Goal: Find specific page/section: Find specific page/section

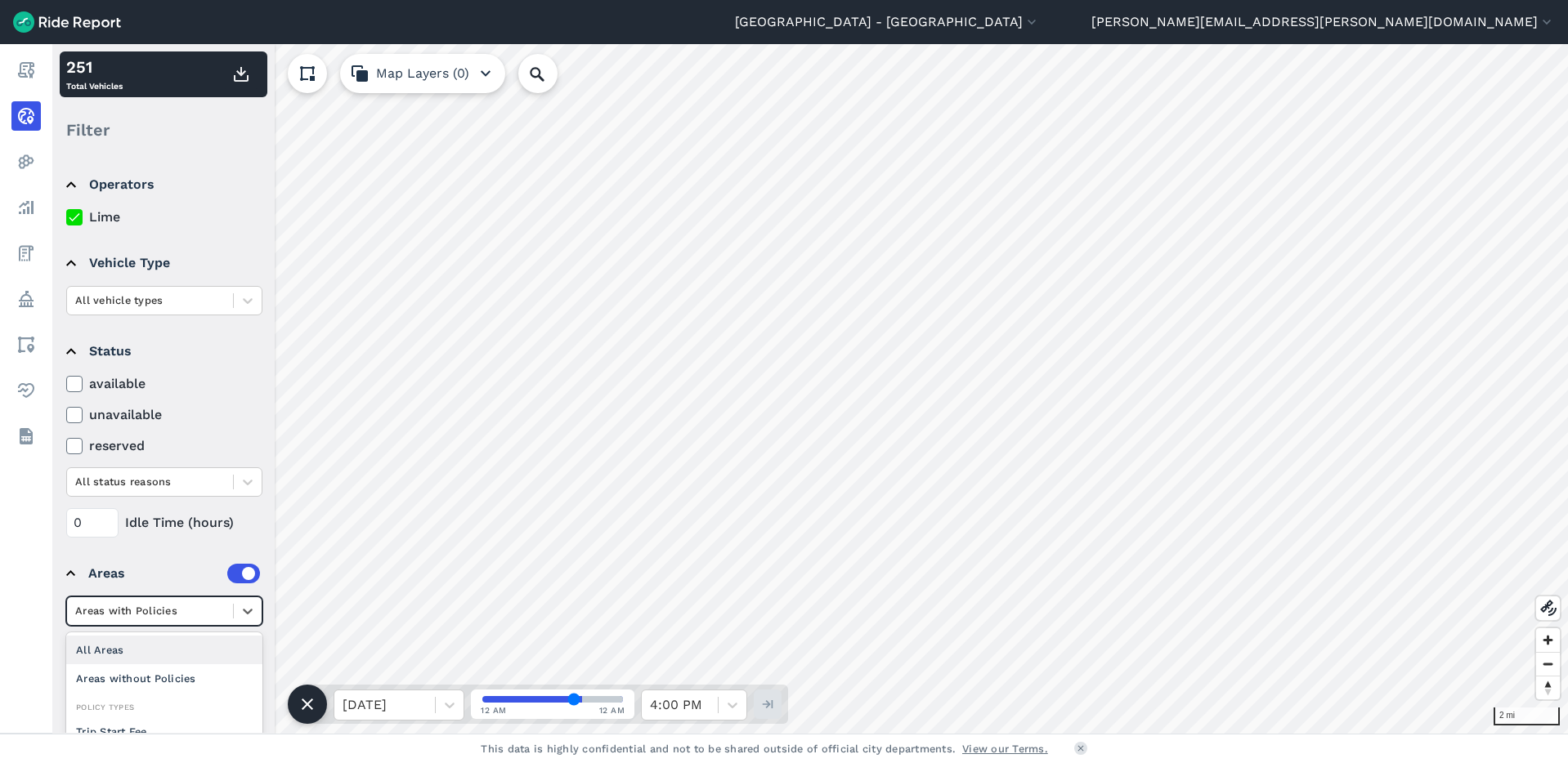
click at [224, 616] on div at bounding box center [150, 610] width 150 height 19
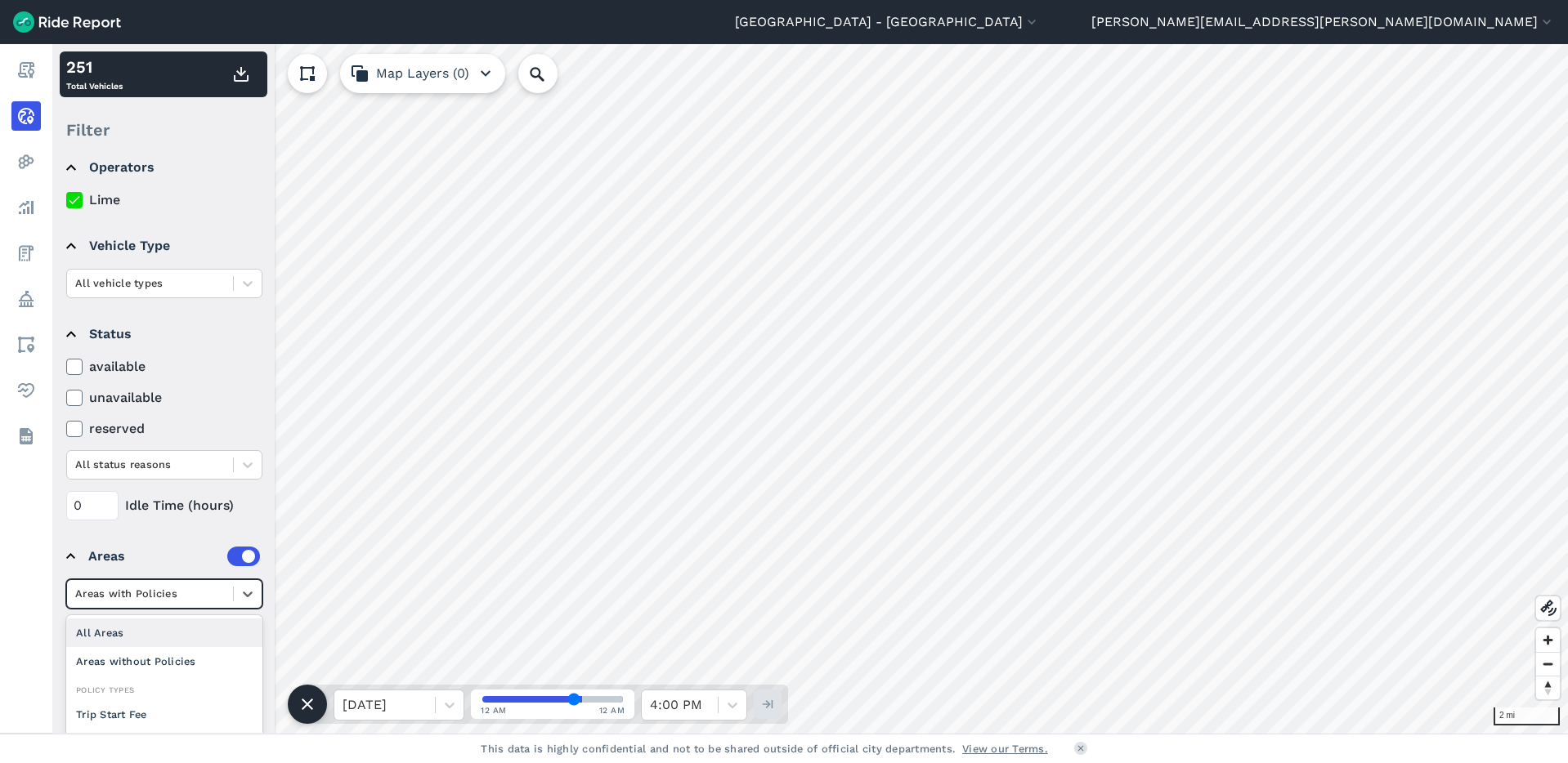
scroll to position [24, 0]
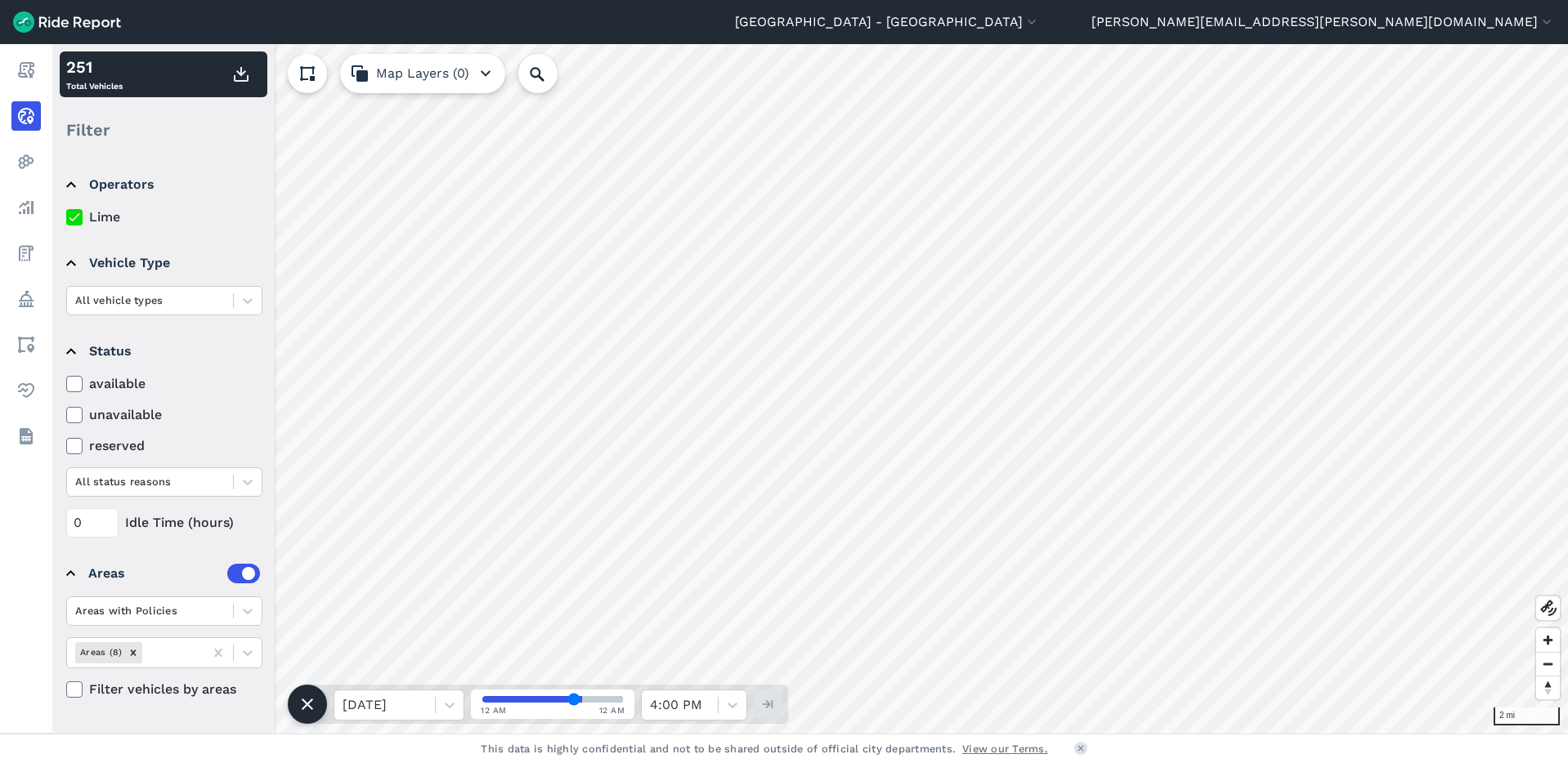
click at [201, 504] on div "0 Idle Time (hours)" at bounding box center [165, 518] width 196 height 41
click at [258, 295] on div at bounding box center [247, 301] width 27 height 27
click at [252, 297] on icon at bounding box center [247, 300] width 17 height 17
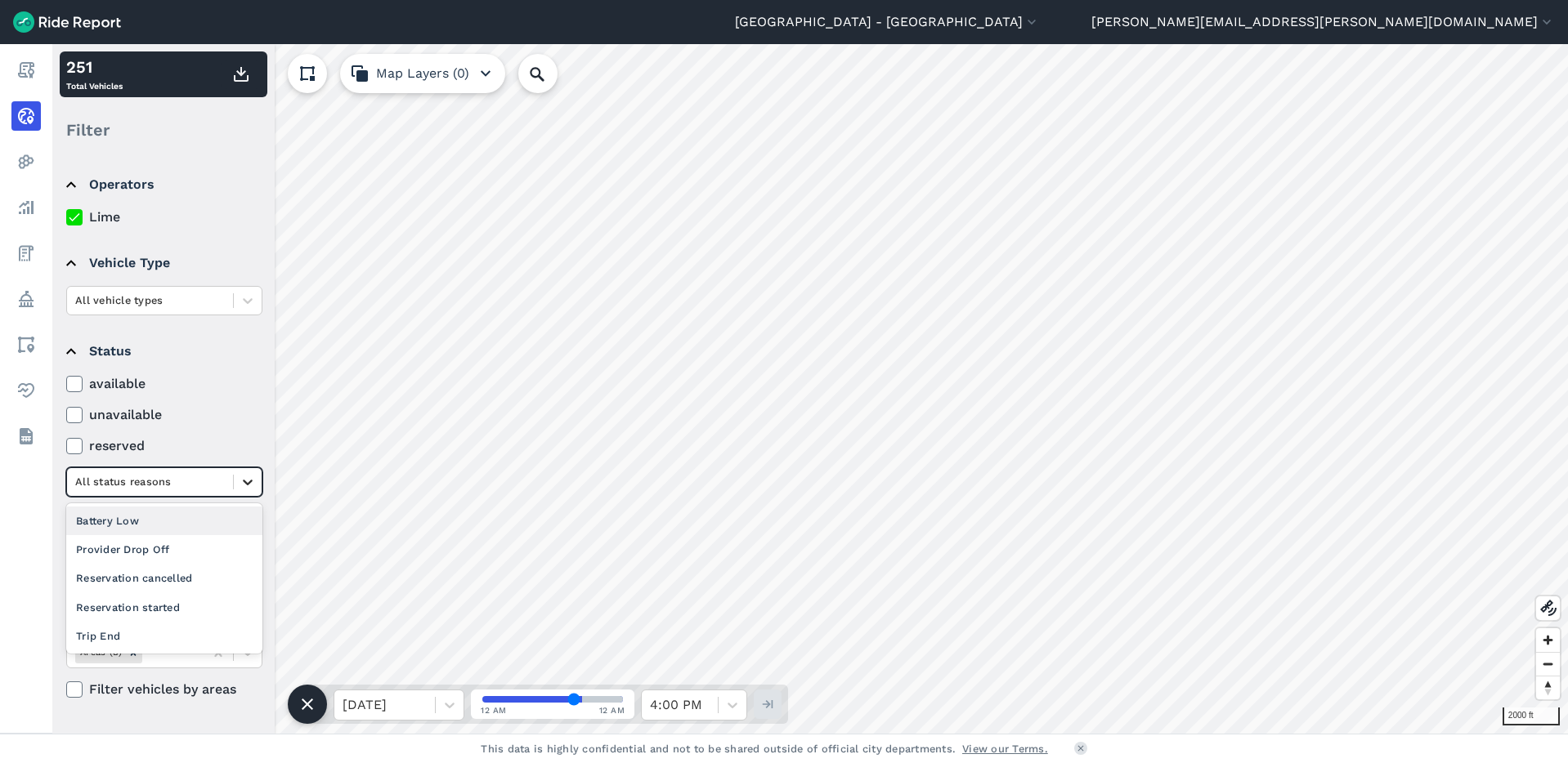
click at [247, 479] on icon at bounding box center [247, 482] width 17 height 17
click at [204, 416] on label "unavailable" at bounding box center [165, 415] width 196 height 20
click at [67, 416] on input "unavailable" at bounding box center [67, 410] width 0 height 11
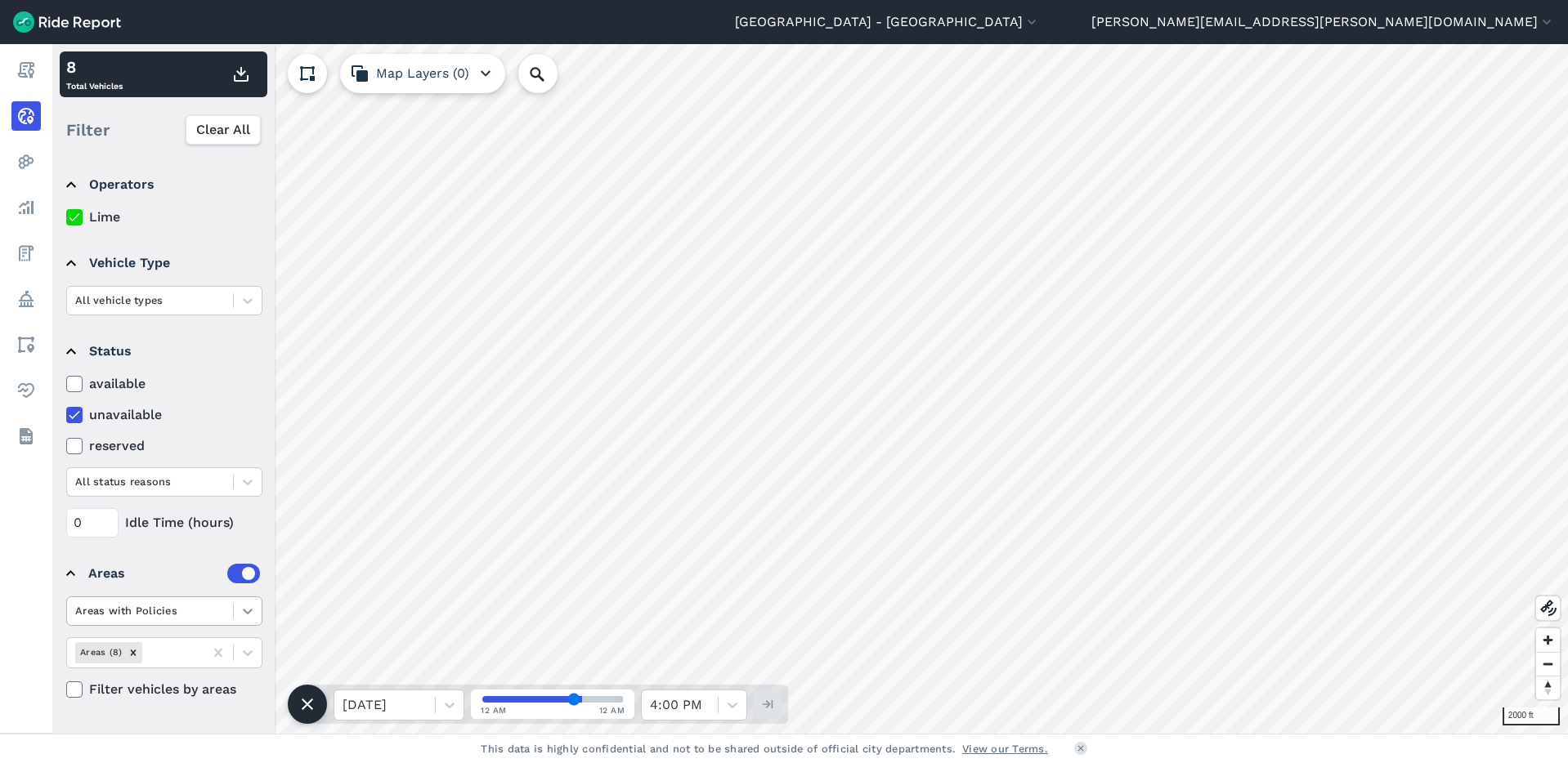
click at [246, 605] on icon at bounding box center [247, 611] width 17 height 17
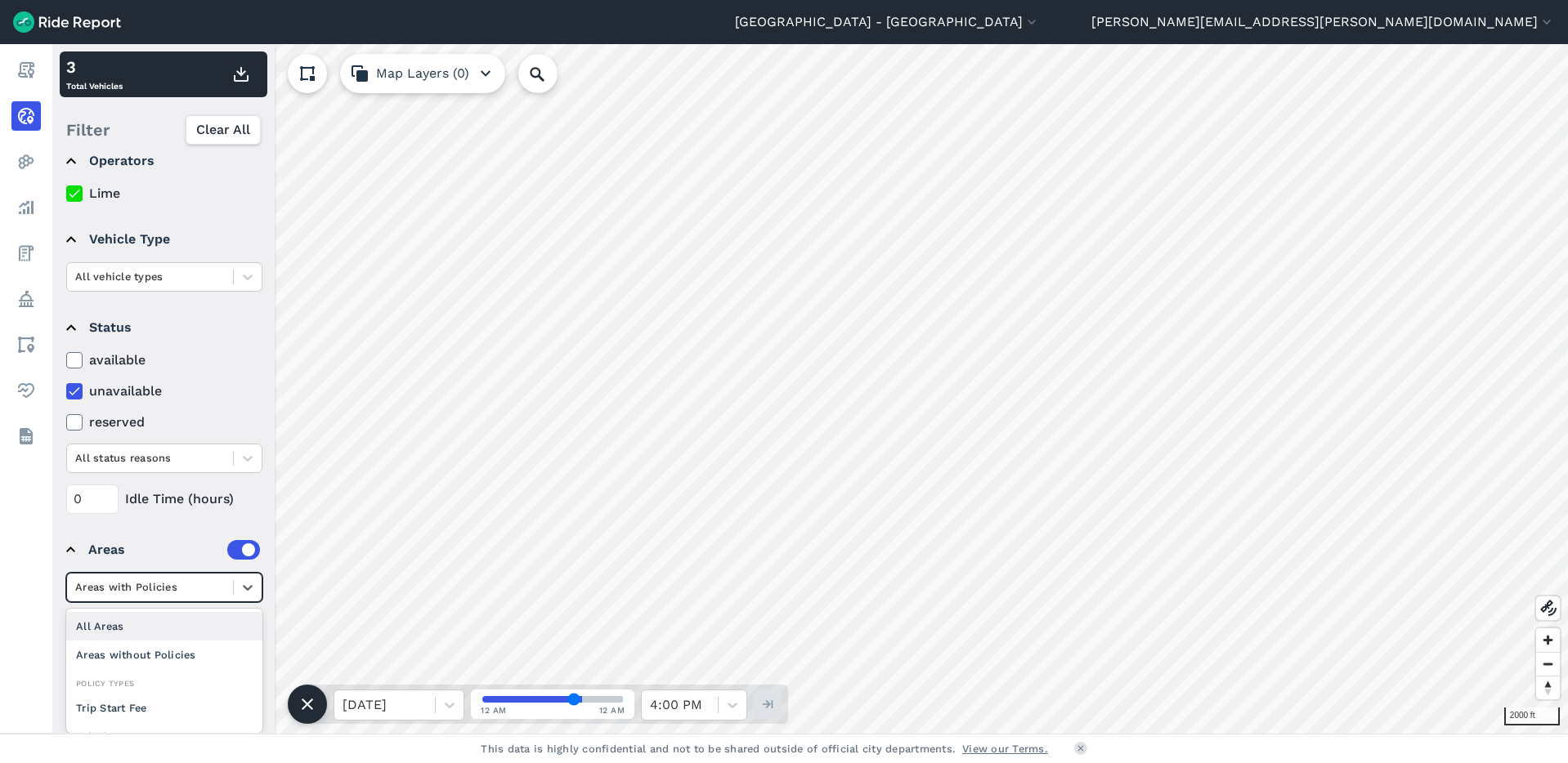
click at [160, 634] on div "All Areas" at bounding box center [165, 626] width 196 height 28
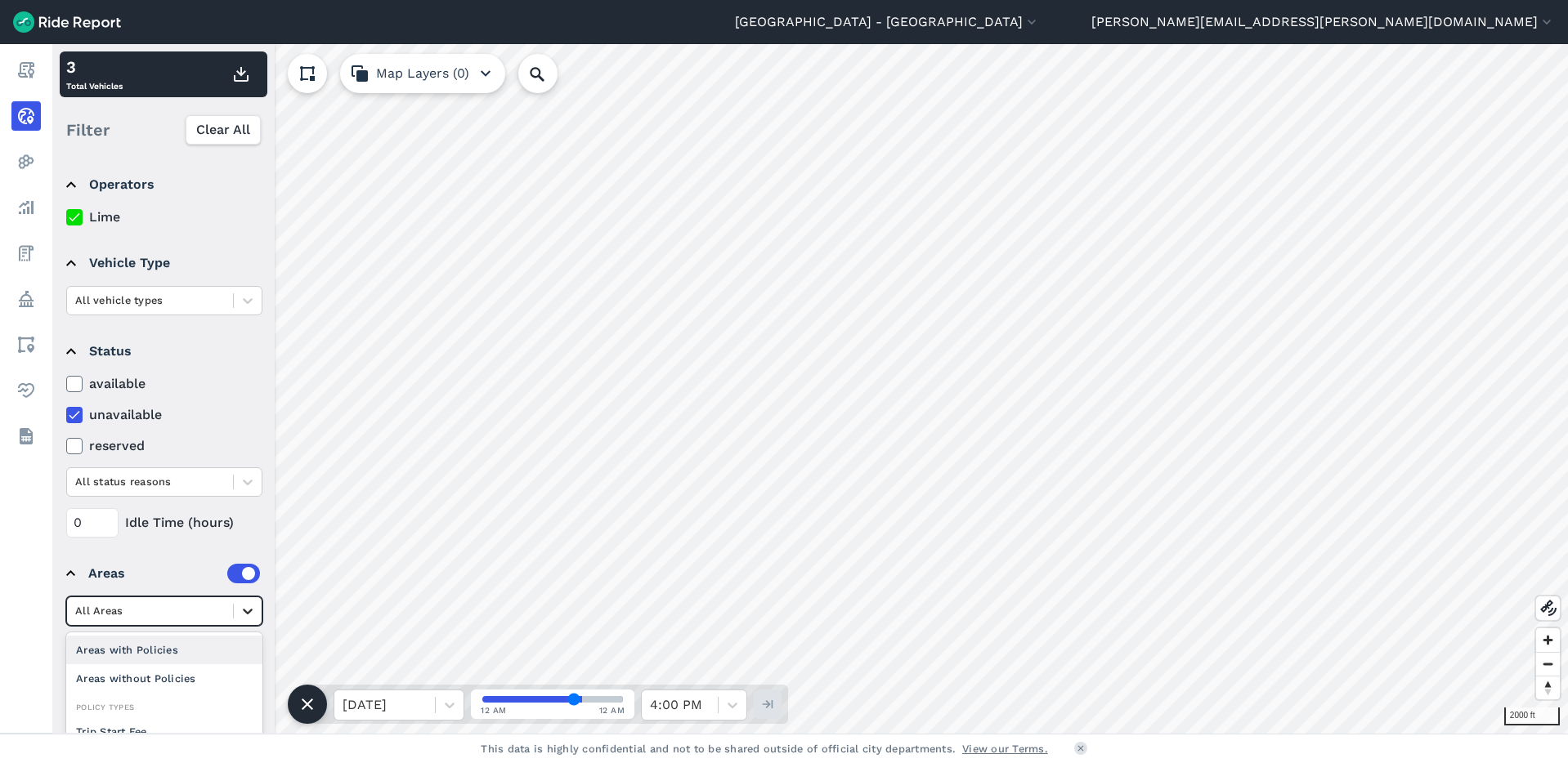
click at [239, 617] on icon at bounding box center [247, 611] width 17 height 17
click at [167, 640] on div "Areas with Policies" at bounding box center [165, 649] width 196 height 28
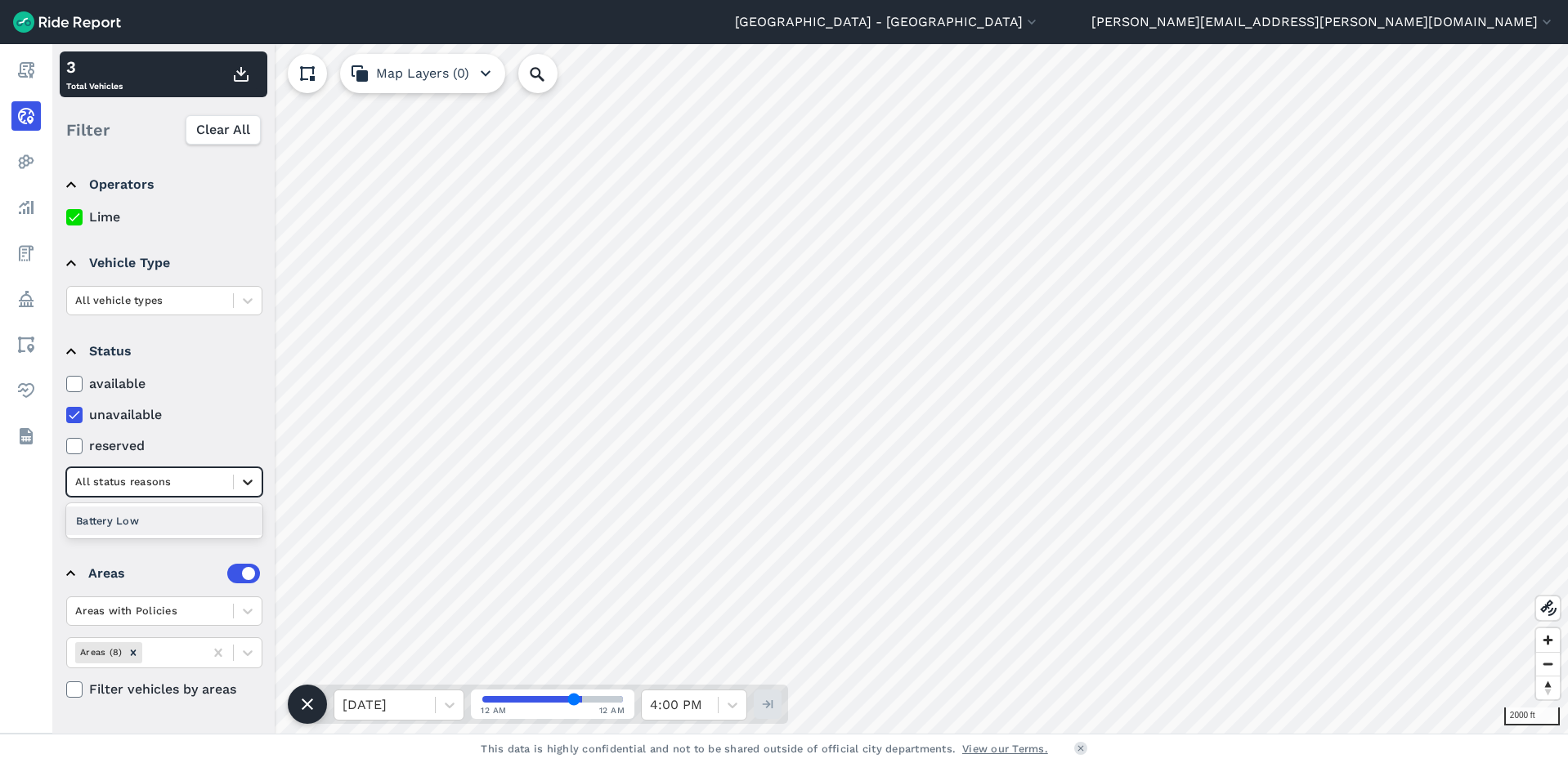
click at [242, 483] on icon at bounding box center [247, 482] width 17 height 17
click at [239, 481] on icon at bounding box center [247, 482] width 17 height 17
click at [74, 415] on icon at bounding box center [74, 415] width 15 height 17
click at [67, 415] on input "unavailable" at bounding box center [67, 410] width 0 height 11
click at [69, 384] on icon at bounding box center [74, 383] width 15 height 17
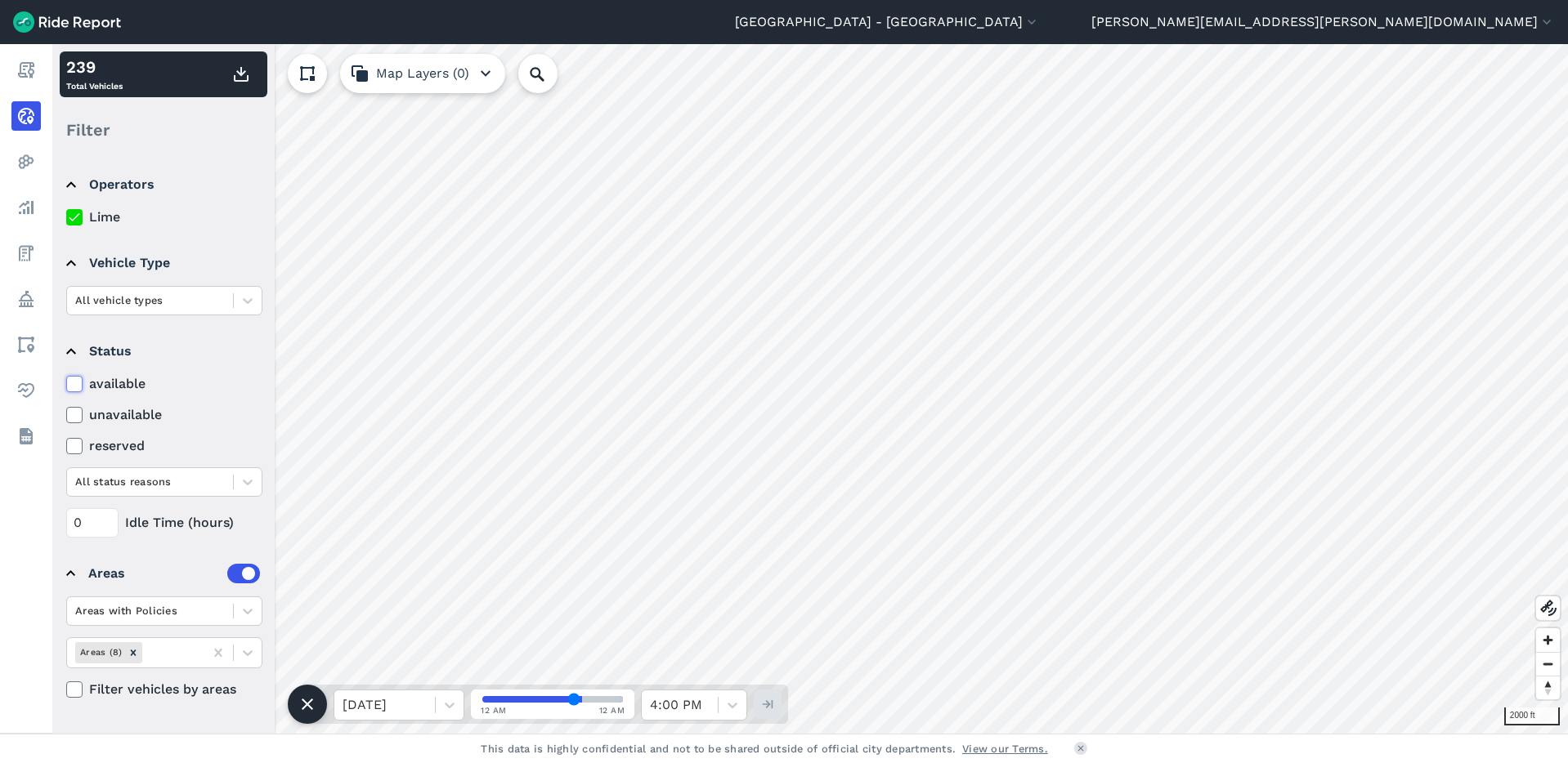
click at [67, 384] on input "available" at bounding box center [67, 380] width 0 height 11
click at [76, 416] on icon at bounding box center [74, 415] width 15 height 17
click at [67, 416] on input "unavailable" at bounding box center [67, 410] width 0 height 11
click at [78, 452] on icon at bounding box center [74, 446] width 15 height 17
click at [67, 447] on input "reserved" at bounding box center [67, 441] width 0 height 11
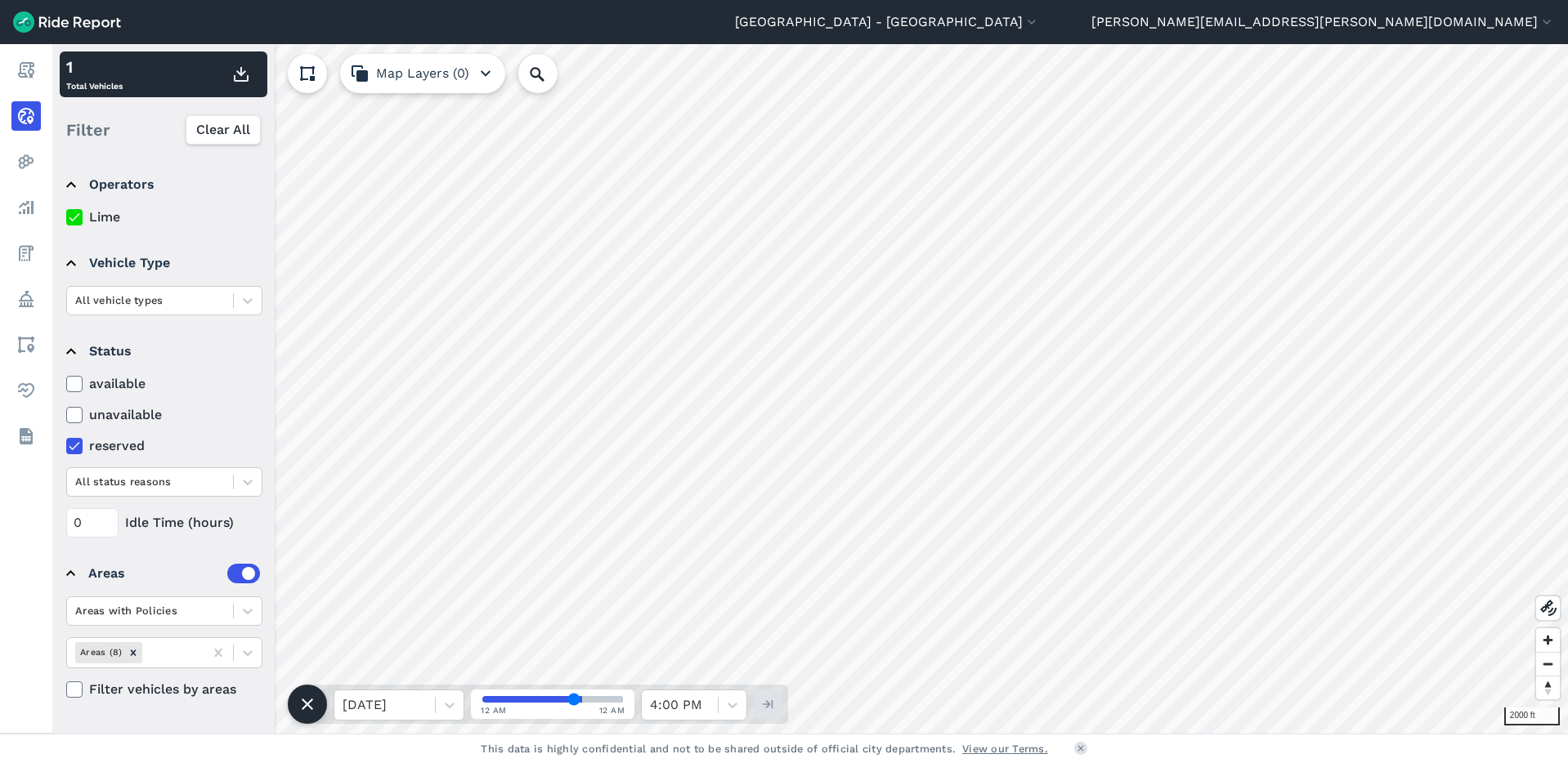
click at [78, 388] on icon at bounding box center [74, 383] width 15 height 17
click at [67, 385] on input "available" at bounding box center [67, 380] width 0 height 11
click at [481, 72] on use "button" at bounding box center [485, 74] width 10 height 7
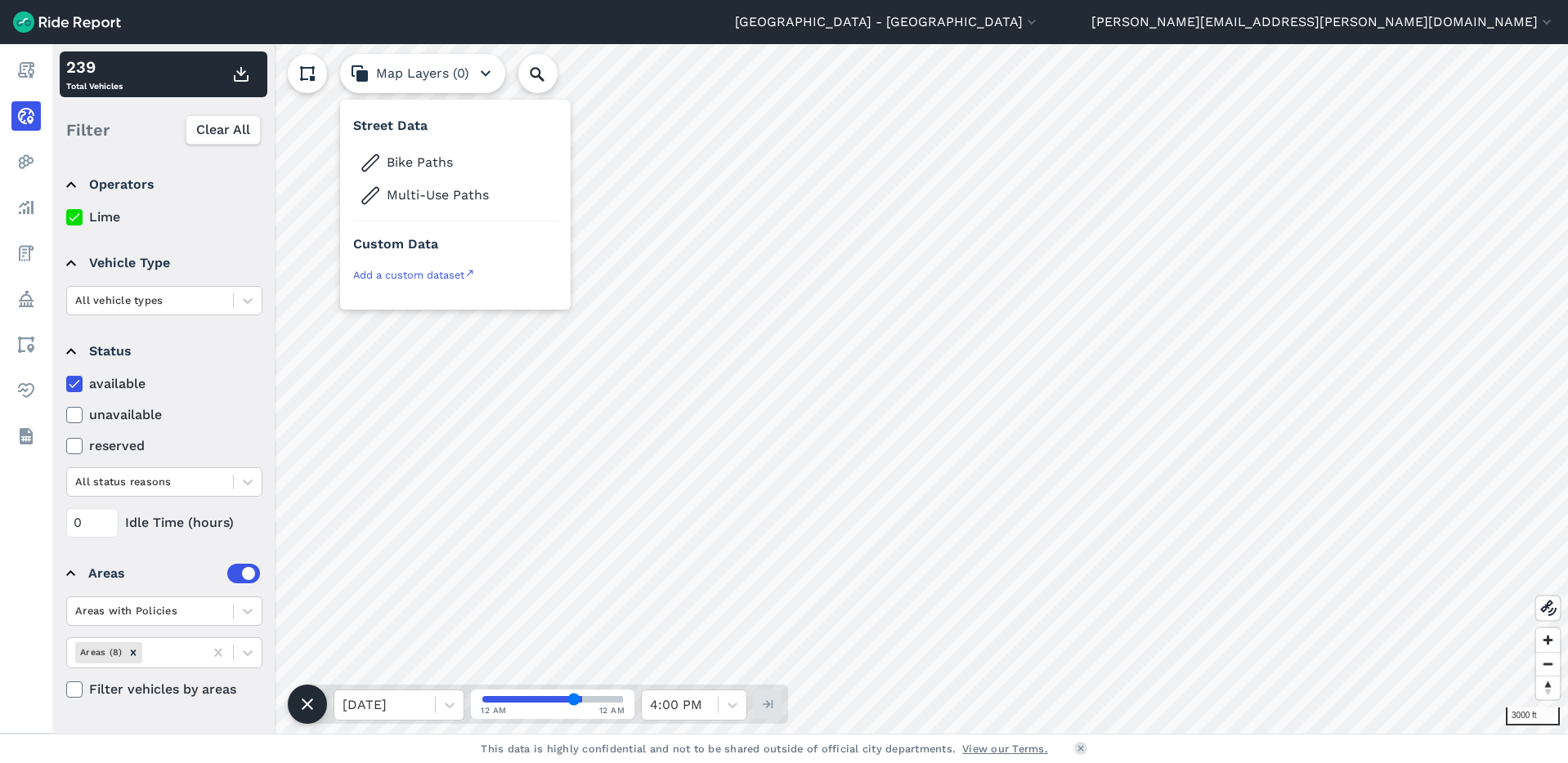
click at [304, 72] on icon at bounding box center [307, 74] width 20 height 20
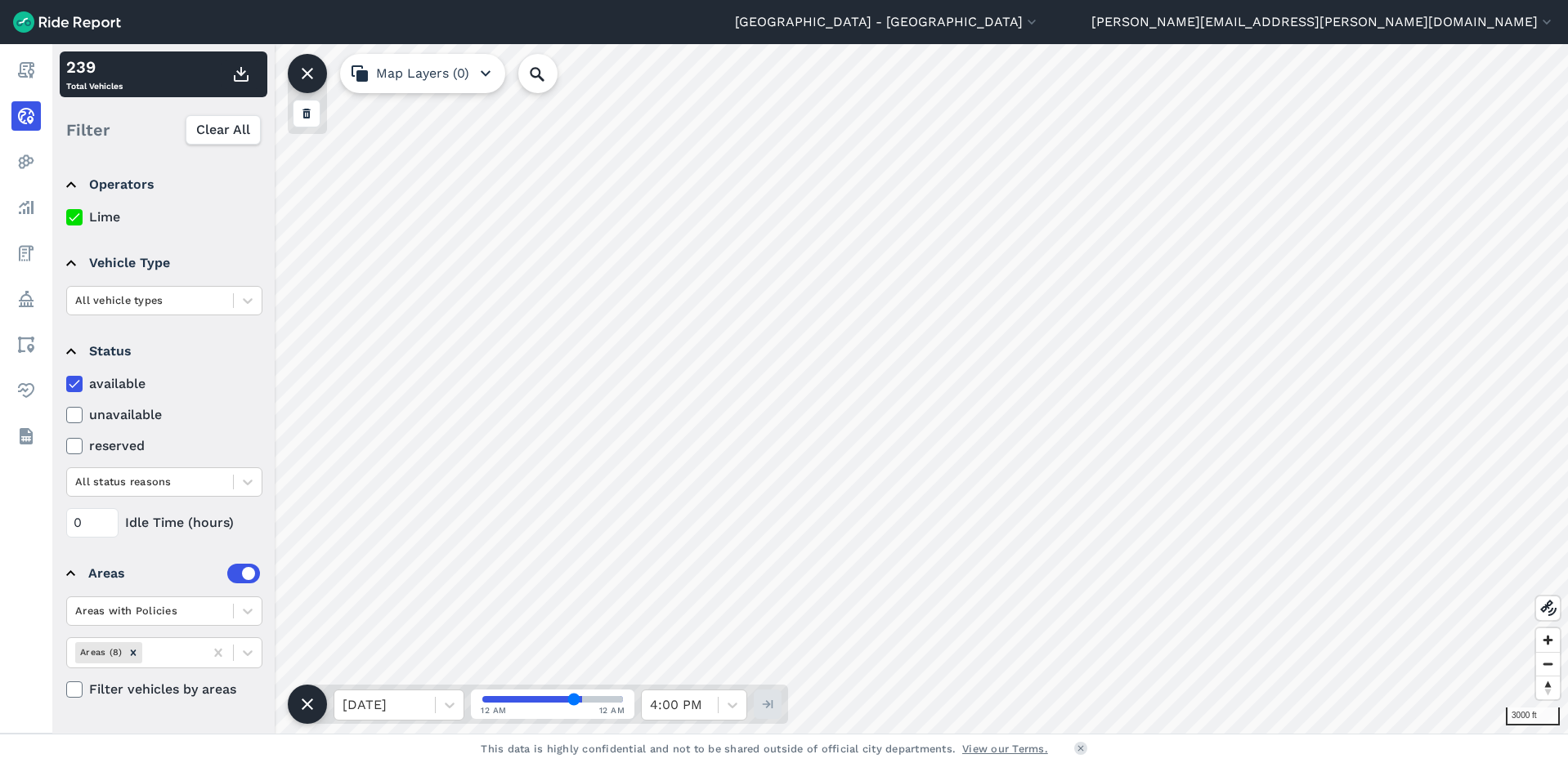
click at [304, 72] on icon at bounding box center [307, 74] width 20 height 20
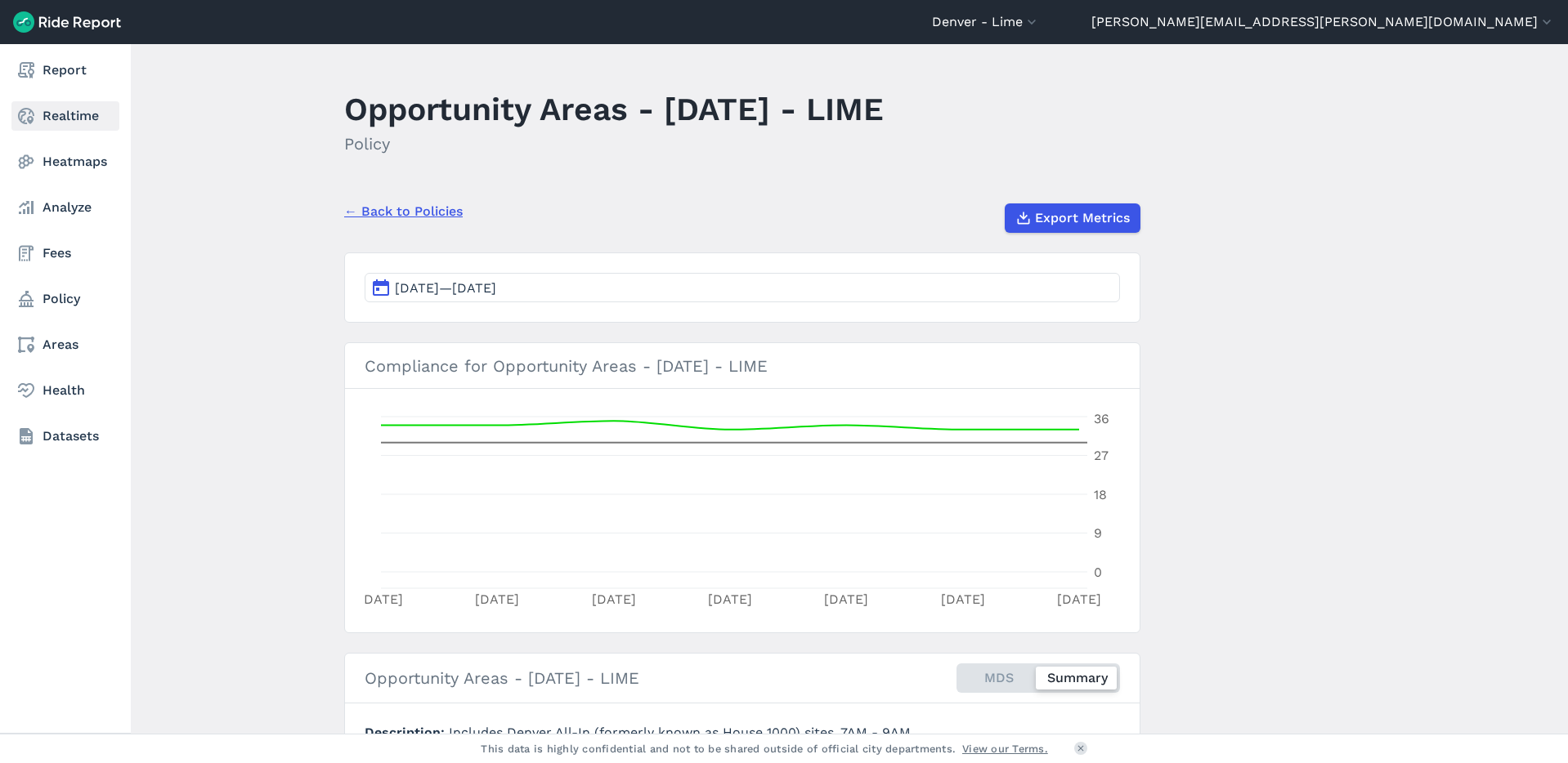
click at [34, 121] on icon at bounding box center [26, 116] width 20 height 20
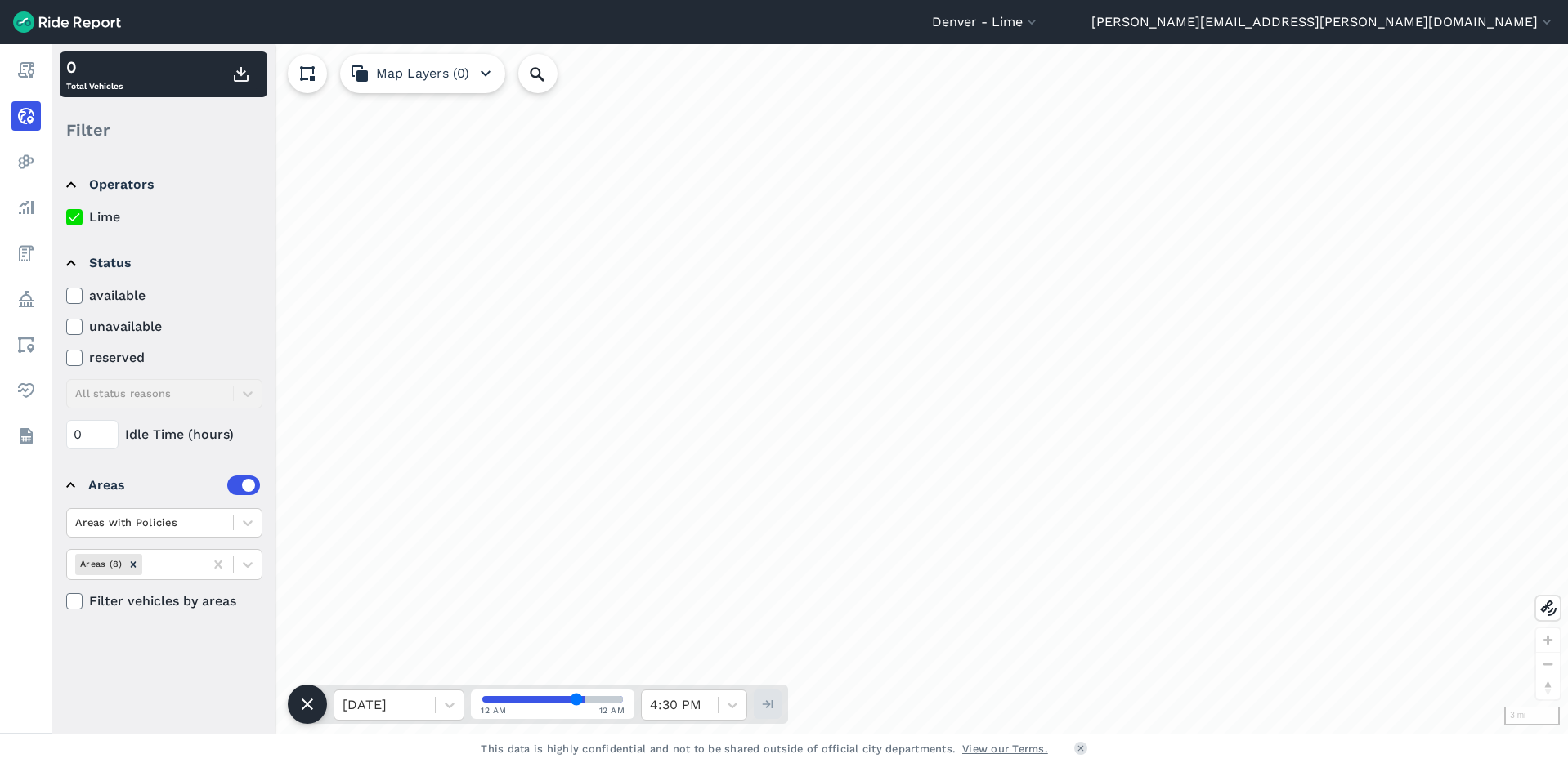
click at [481, 72] on use "button" at bounding box center [485, 74] width 10 height 7
drag, startPoint x: 542, startPoint y: 470, endPoint x: 1002, endPoint y: 627, distance: 486.1
click at [1002, 627] on div "loading" at bounding box center [809, 388] width 1515 height 689
click at [1039, 26] on button "Denver - Lime" at bounding box center [986, 23] width 108 height 20
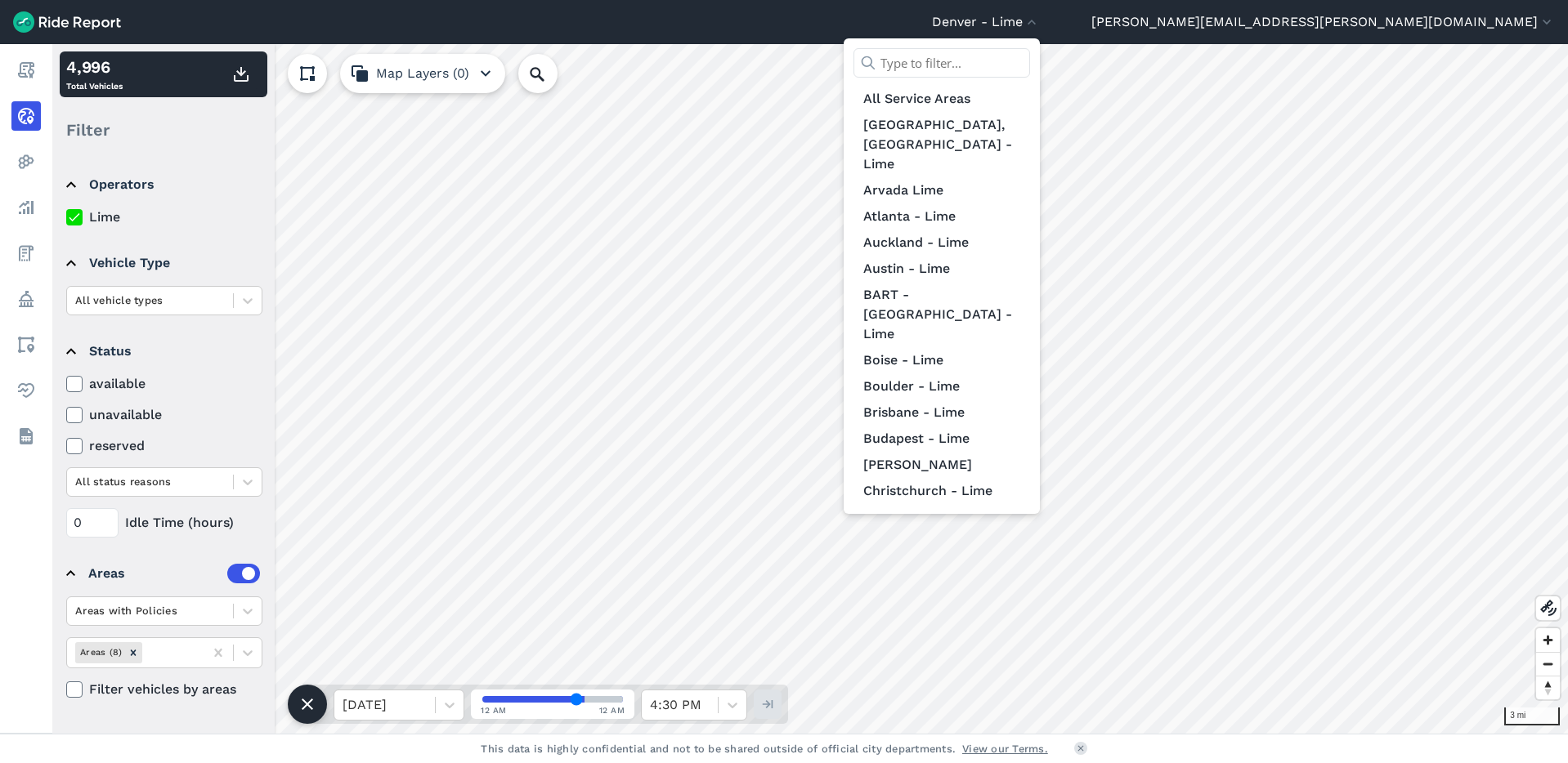
click at [1030, 73] on input "text" at bounding box center [941, 63] width 177 height 29
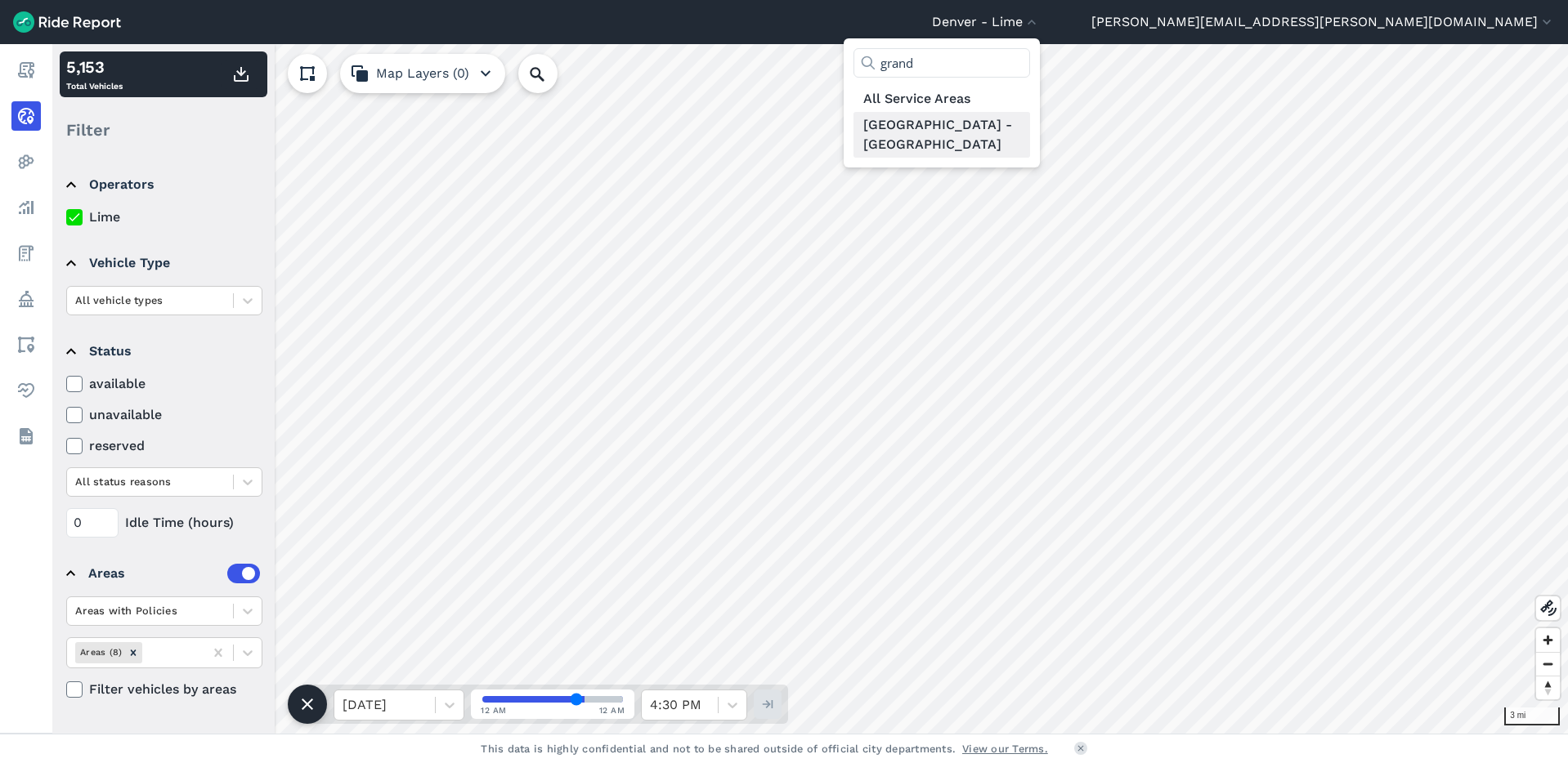
type input "grand"
click at [1030, 120] on link "[GEOGRAPHIC_DATA] - [GEOGRAPHIC_DATA]" at bounding box center [941, 134] width 177 height 46
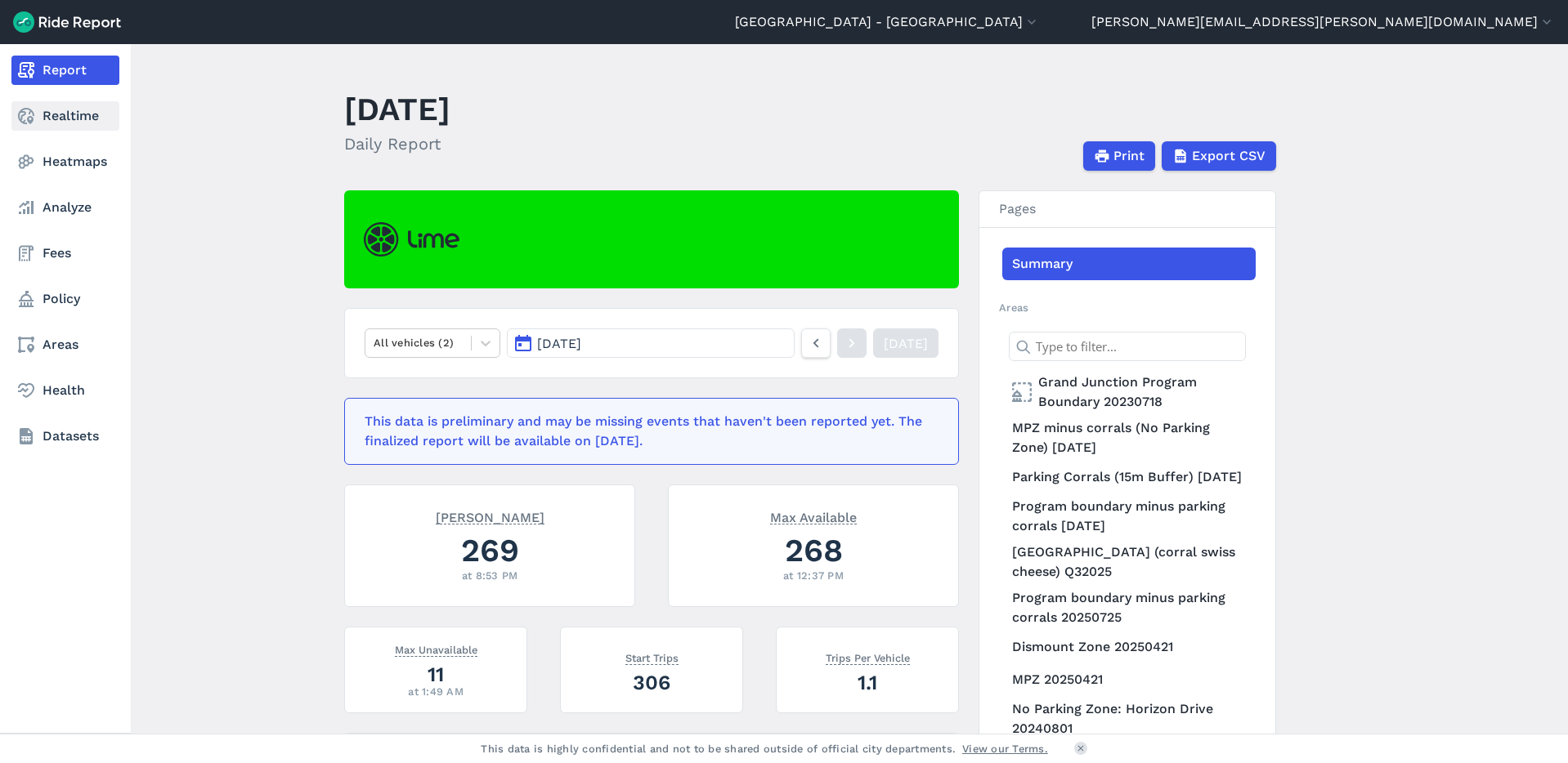
click at [25, 126] on link "Realtime" at bounding box center [66, 116] width 108 height 29
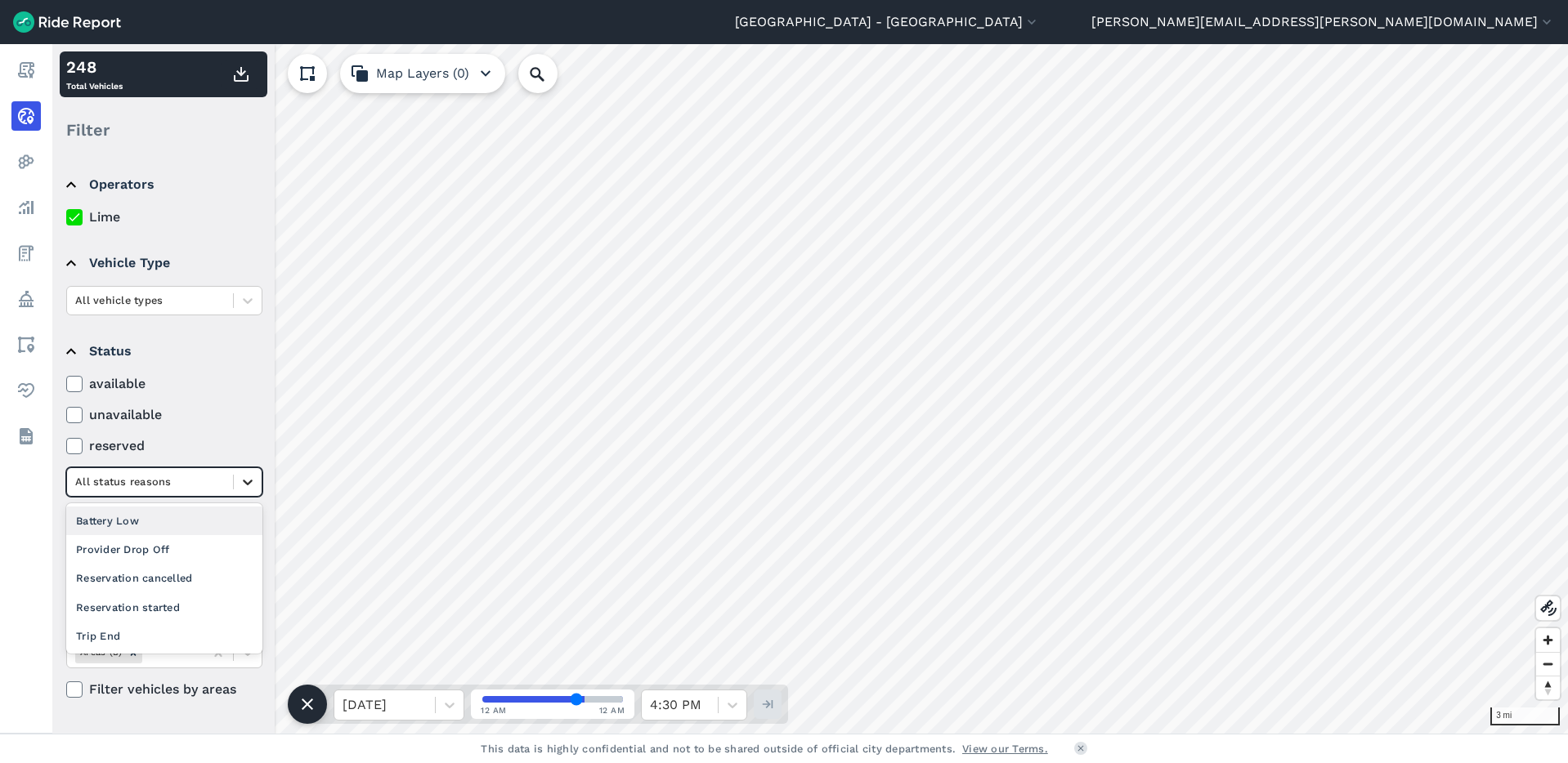
click at [246, 487] on icon at bounding box center [247, 482] width 17 height 17
click at [248, 482] on icon at bounding box center [247, 482] width 17 height 17
click at [239, 616] on icon at bounding box center [247, 611] width 17 height 17
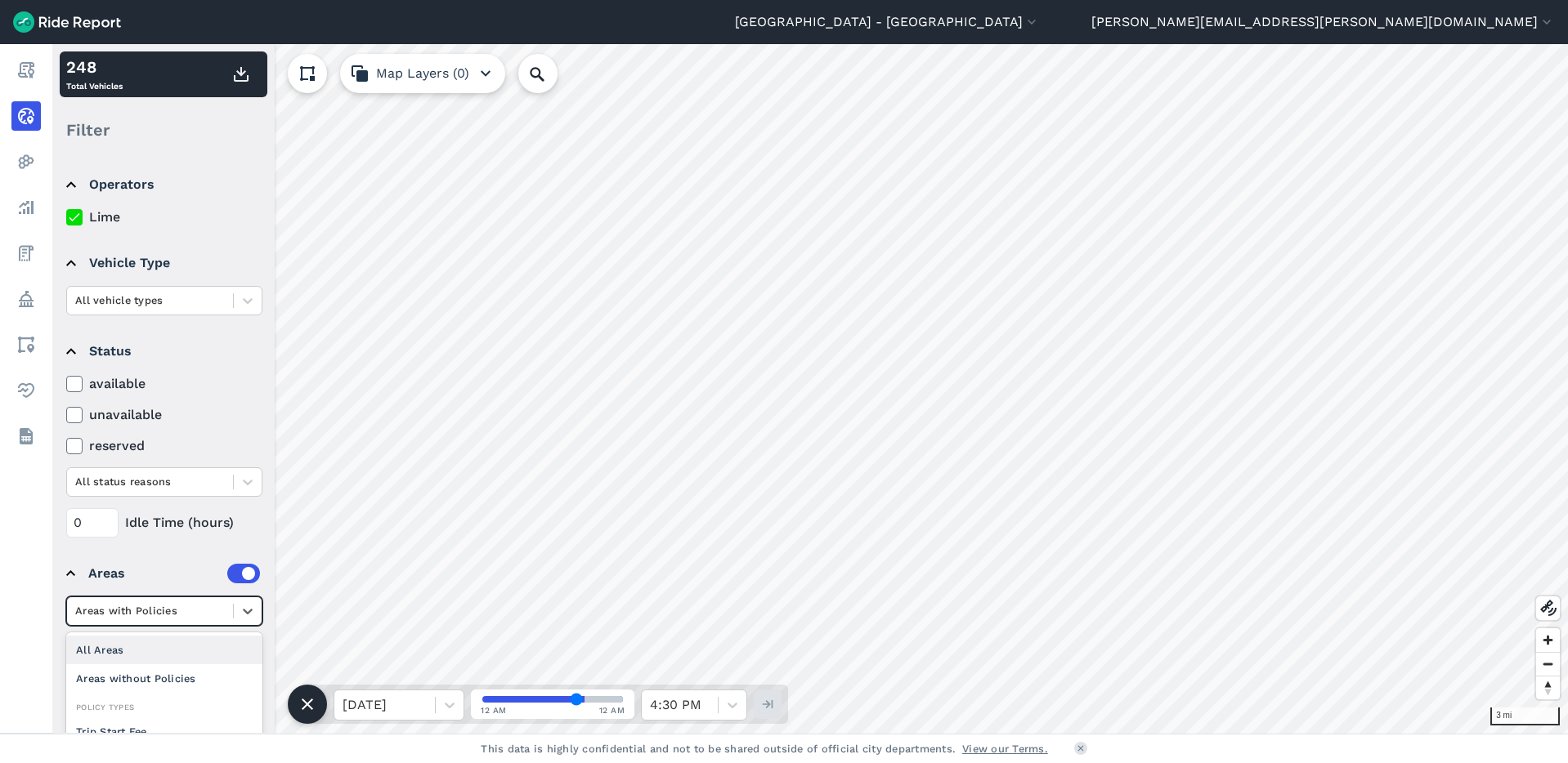
click at [210, 640] on div "All Areas" at bounding box center [165, 649] width 196 height 28
click at [245, 613] on icon at bounding box center [247, 611] width 17 height 17
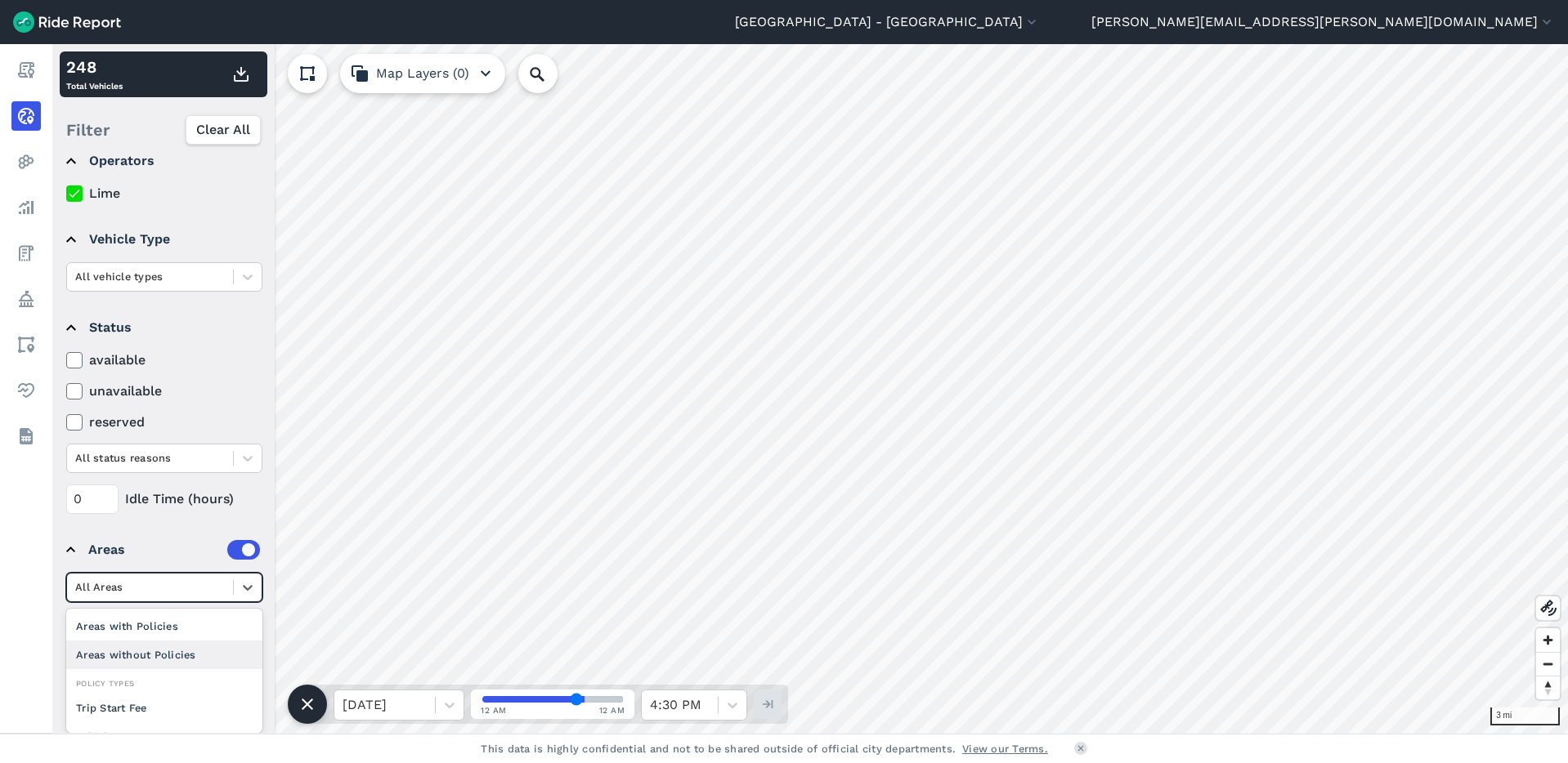
scroll to position [143, 0]
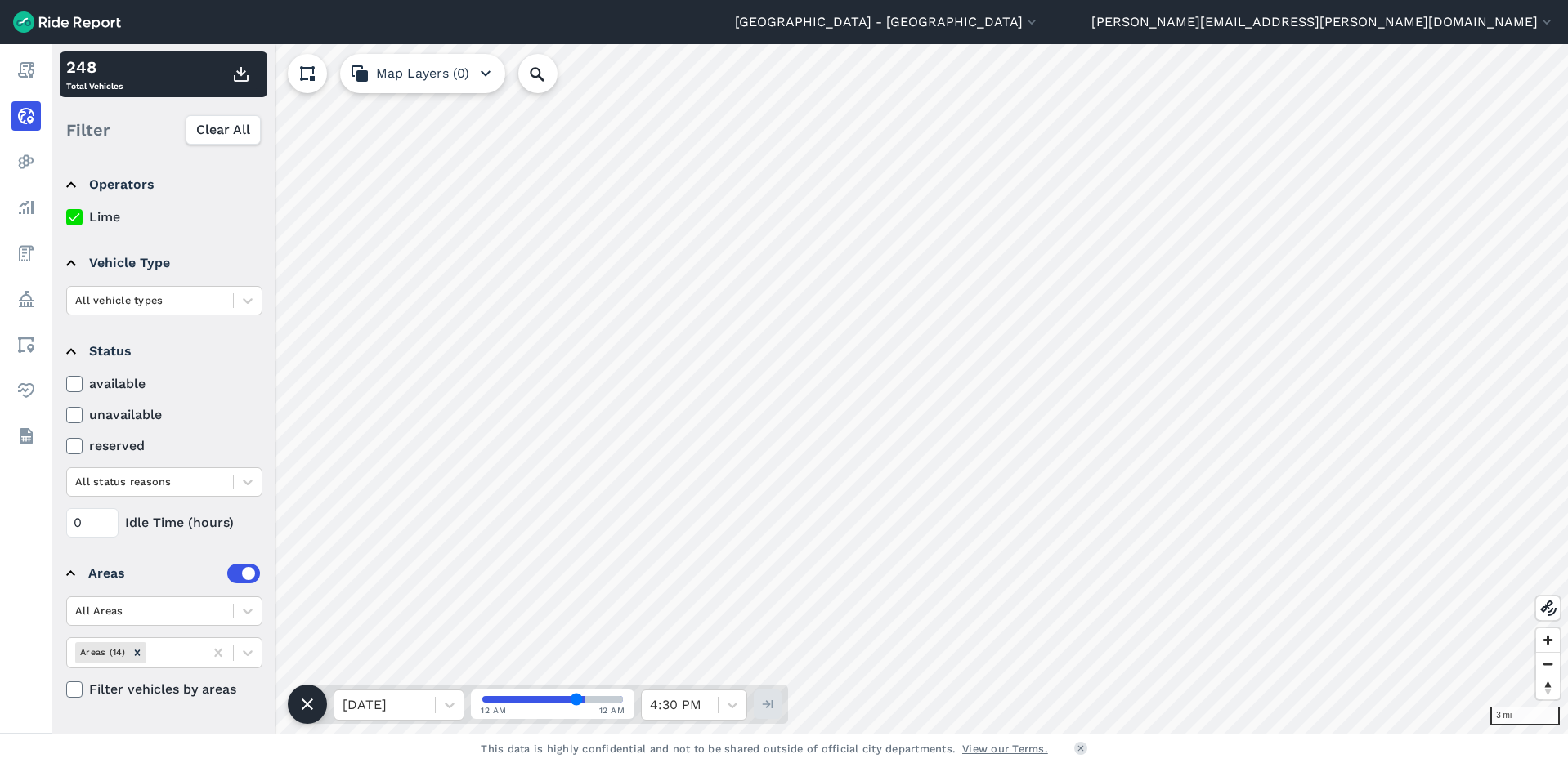
click at [237, 510] on div "0 Idle Time (hours)" at bounding box center [165, 523] width 196 height 29
click at [244, 660] on icon at bounding box center [247, 653] width 17 height 17
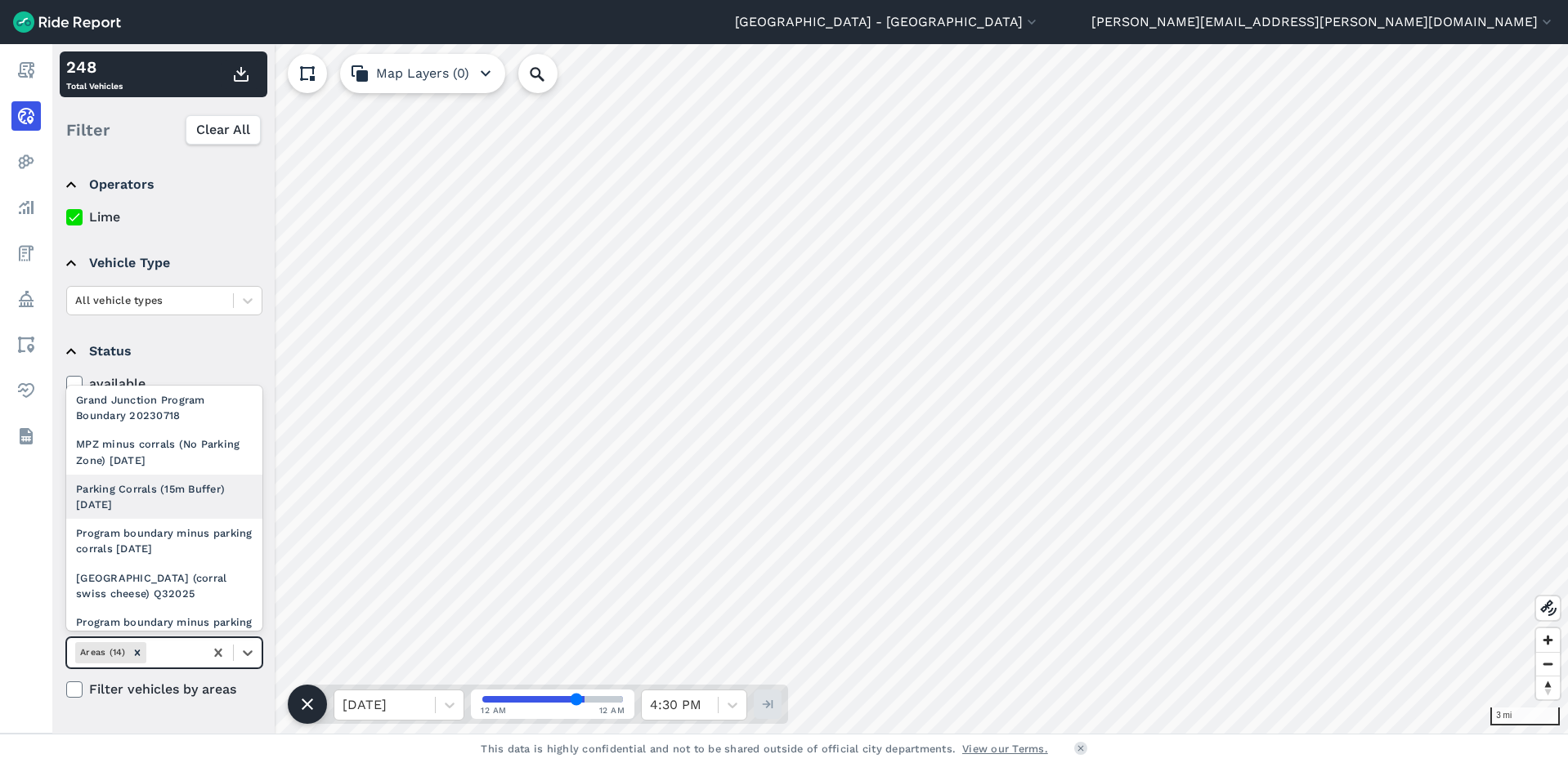
scroll to position [7, 0]
click at [181, 593] on div "Grand Junction No Parking Zone (corral swiss cheese) Q32025" at bounding box center [165, 583] width 196 height 44
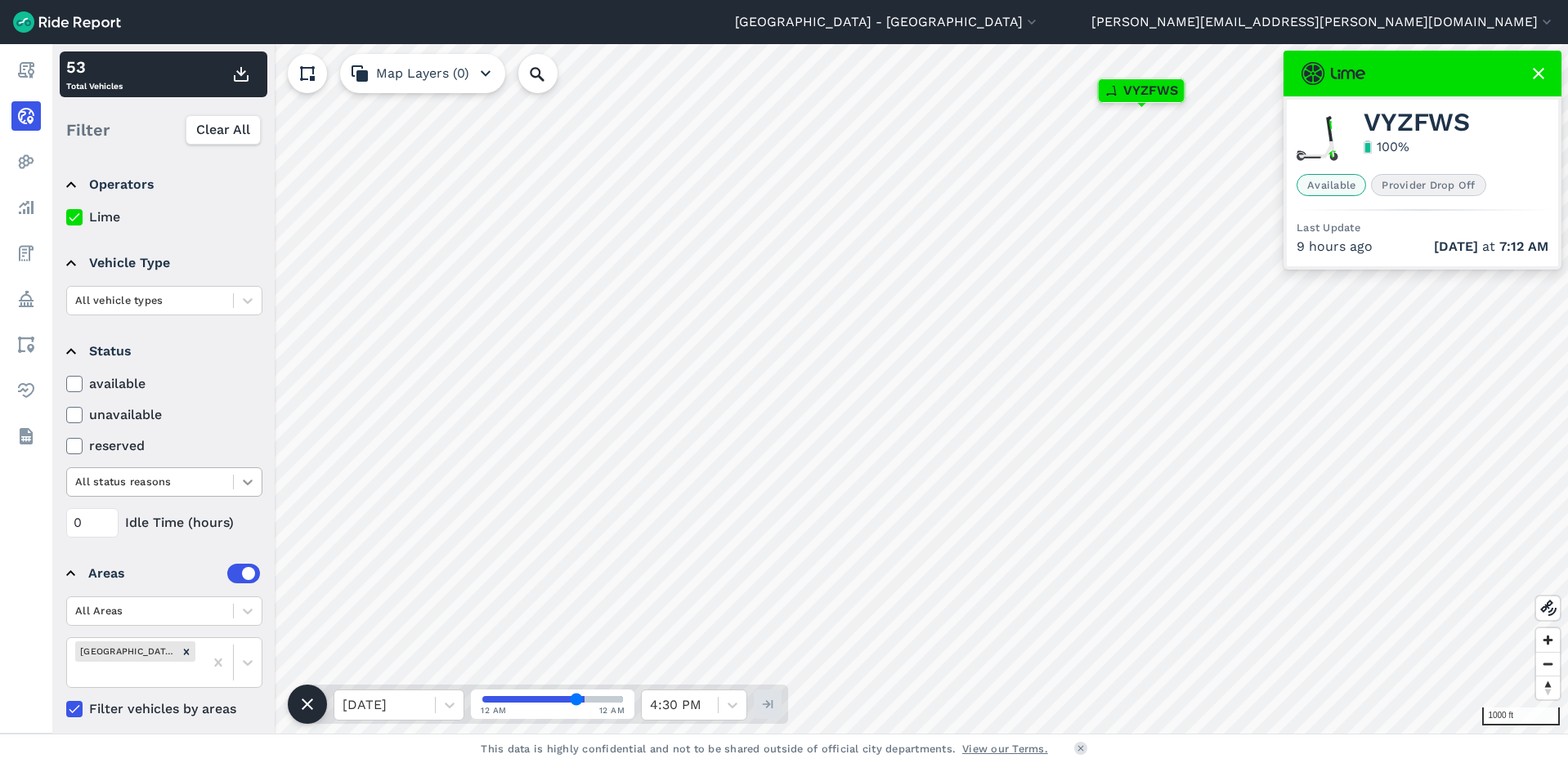
click at [246, 476] on icon at bounding box center [247, 482] width 17 height 17
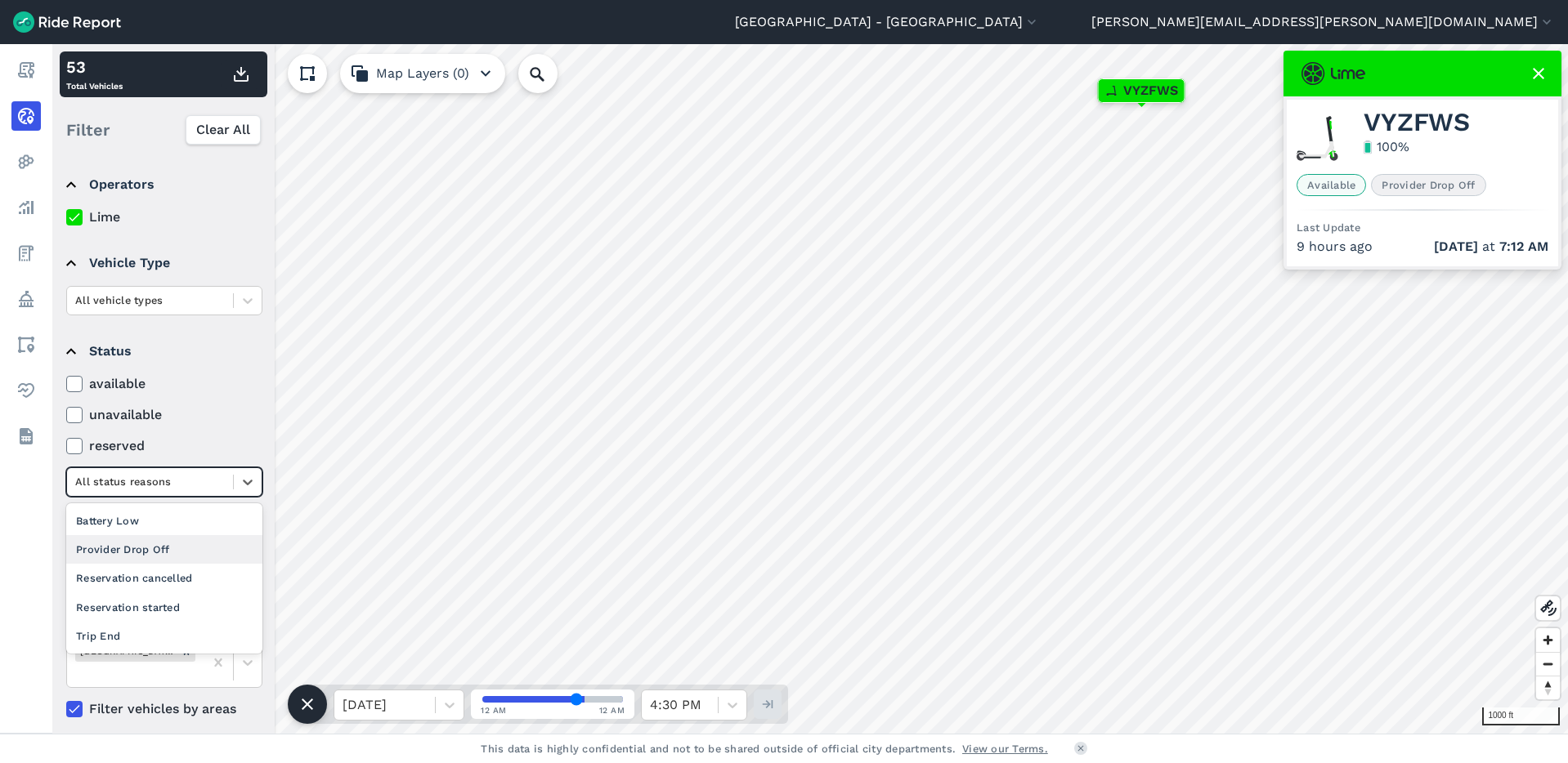
click at [199, 543] on div "Provider Drop Off" at bounding box center [165, 549] width 196 height 28
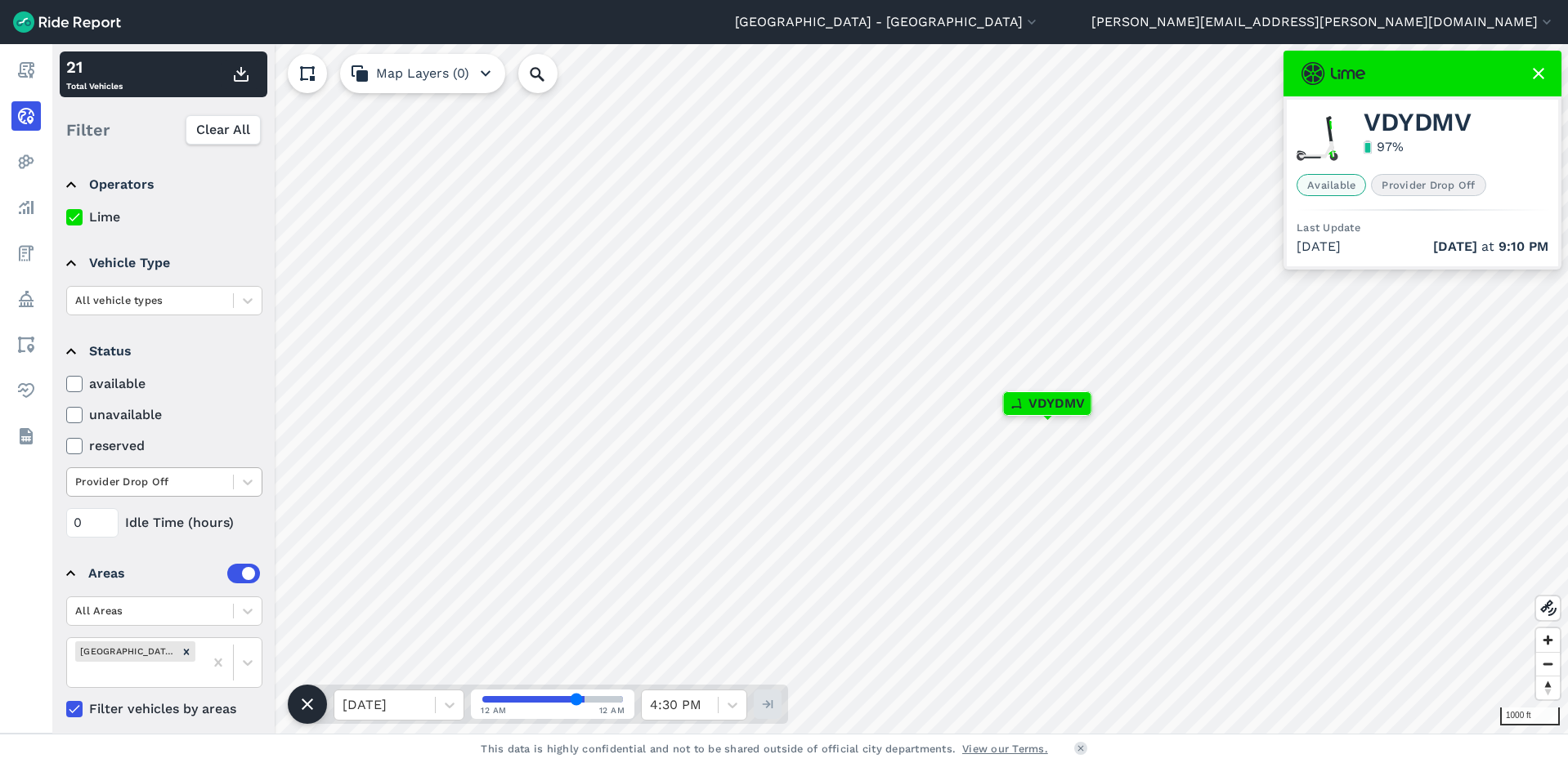
click at [206, 492] on div "Provider Drop Off" at bounding box center [149, 482] width 166 height 25
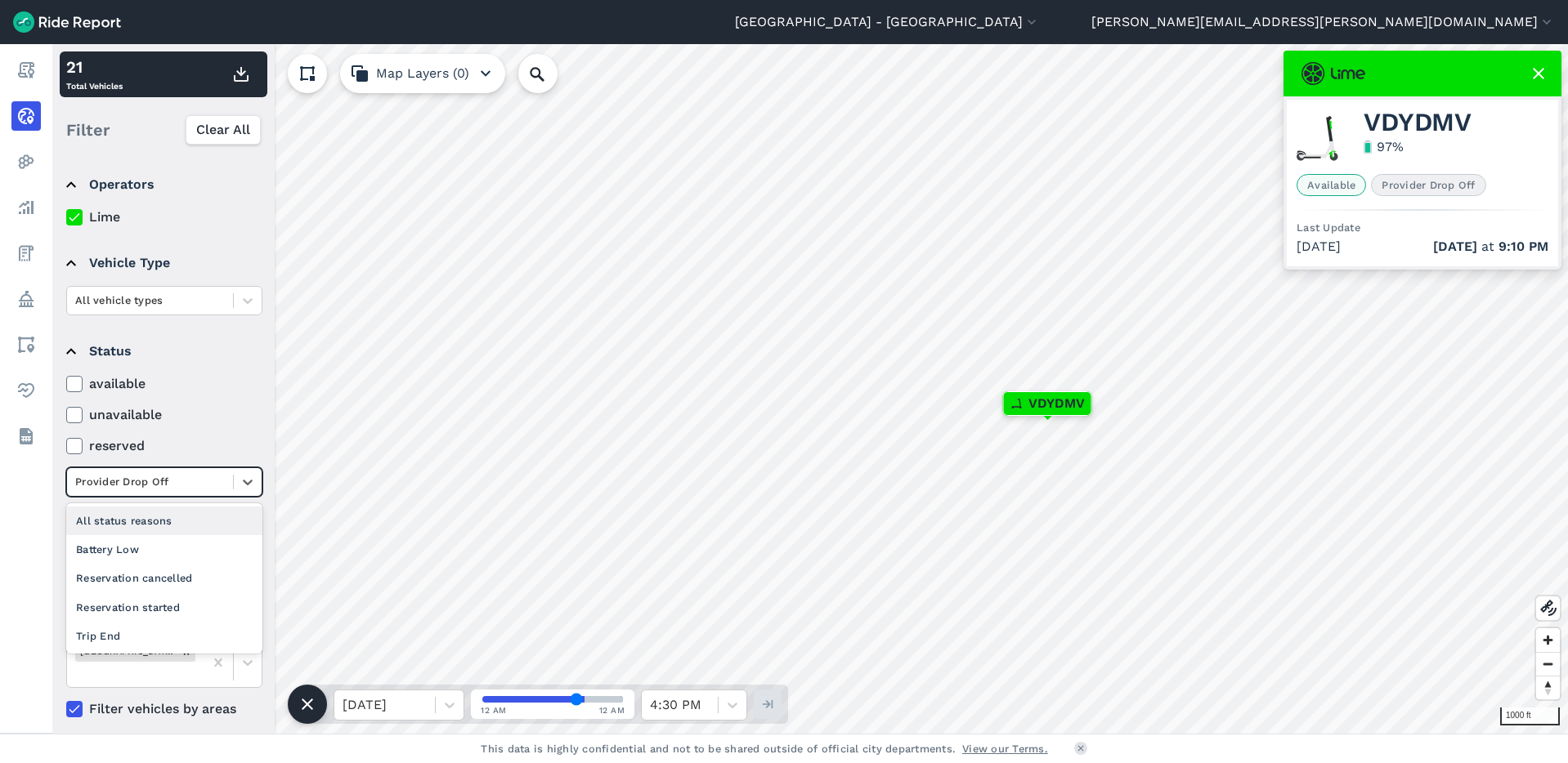
click at [137, 523] on div "All status reasons" at bounding box center [165, 521] width 196 height 28
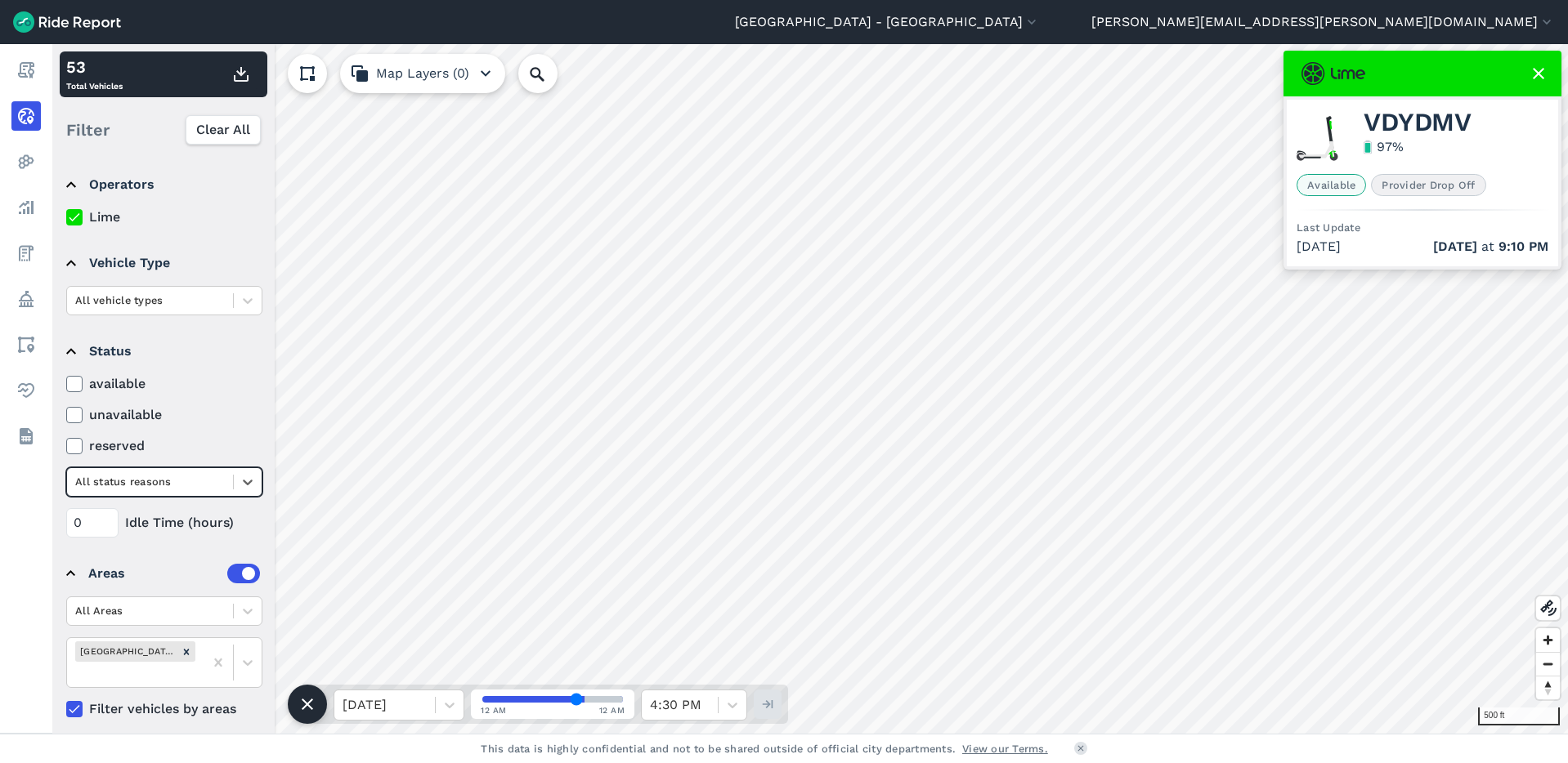
click at [1538, 64] on icon at bounding box center [1539, 74] width 20 height 20
